Goal: Find contact information: Find contact information

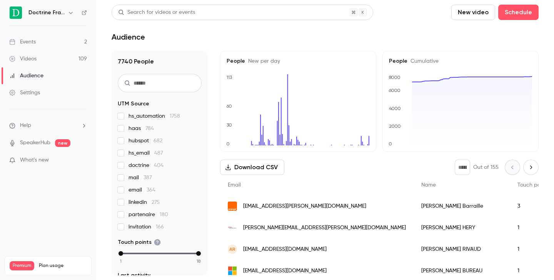
click at [69, 11] on icon "button" at bounding box center [71, 13] width 6 height 6
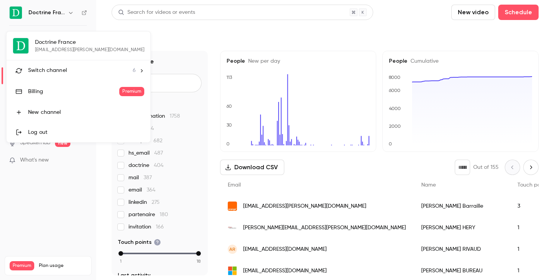
click at [54, 73] on span "Switch channel" at bounding box center [47, 71] width 39 height 8
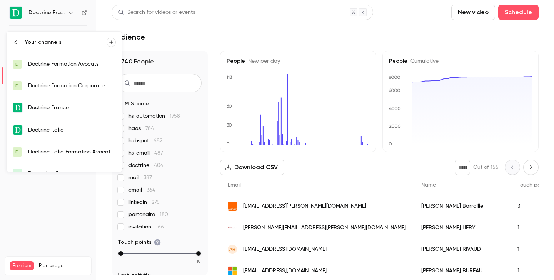
click at [64, 92] on link "D Doctrine Formation Corporate" at bounding box center [64, 86] width 115 height 22
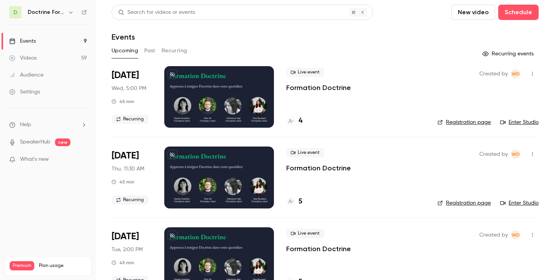
click at [145, 52] on button "Past" at bounding box center [149, 51] width 11 height 12
click at [69, 13] on icon "button" at bounding box center [71, 12] width 6 height 6
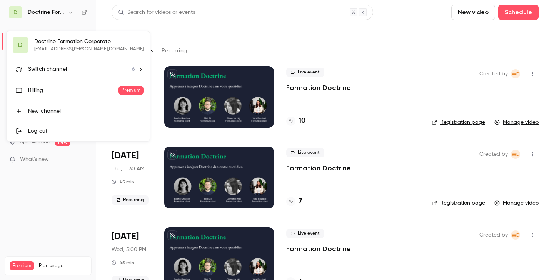
click at [60, 71] on span "Switch channel" at bounding box center [47, 69] width 39 height 8
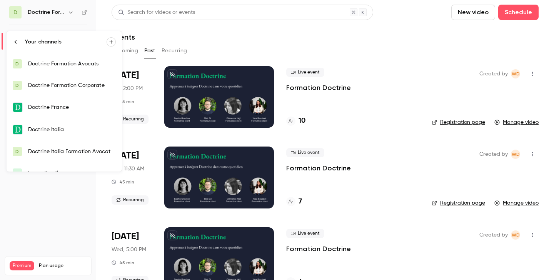
click at [65, 70] on link "D Doctrine Formation Avocats" at bounding box center [64, 64] width 115 height 22
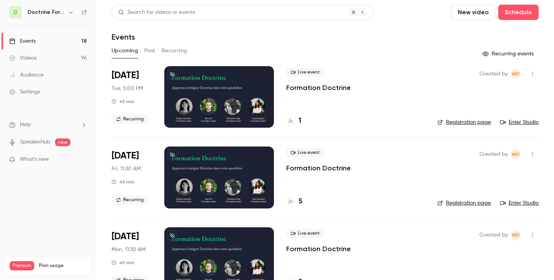
click at [149, 47] on button "Past" at bounding box center [149, 51] width 11 height 12
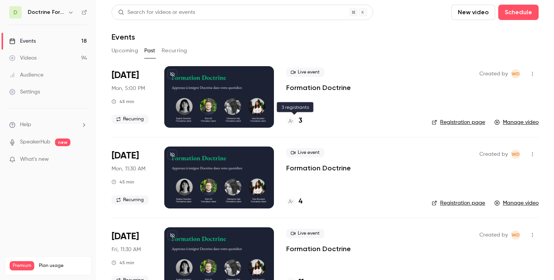
click at [299, 121] on h4 "3" at bounding box center [301, 121] width 4 height 10
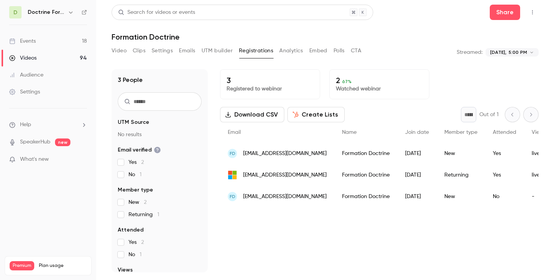
click at [293, 197] on span "[EMAIL_ADDRESS][DOMAIN_NAME]" at bounding box center [285, 197] width 84 height 8
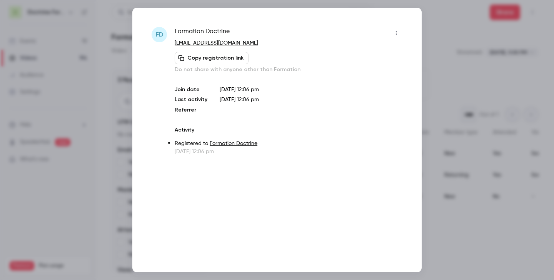
click at [469, 64] on div at bounding box center [277, 140] width 554 height 280
